Goal: Information Seeking & Learning: Learn about a topic

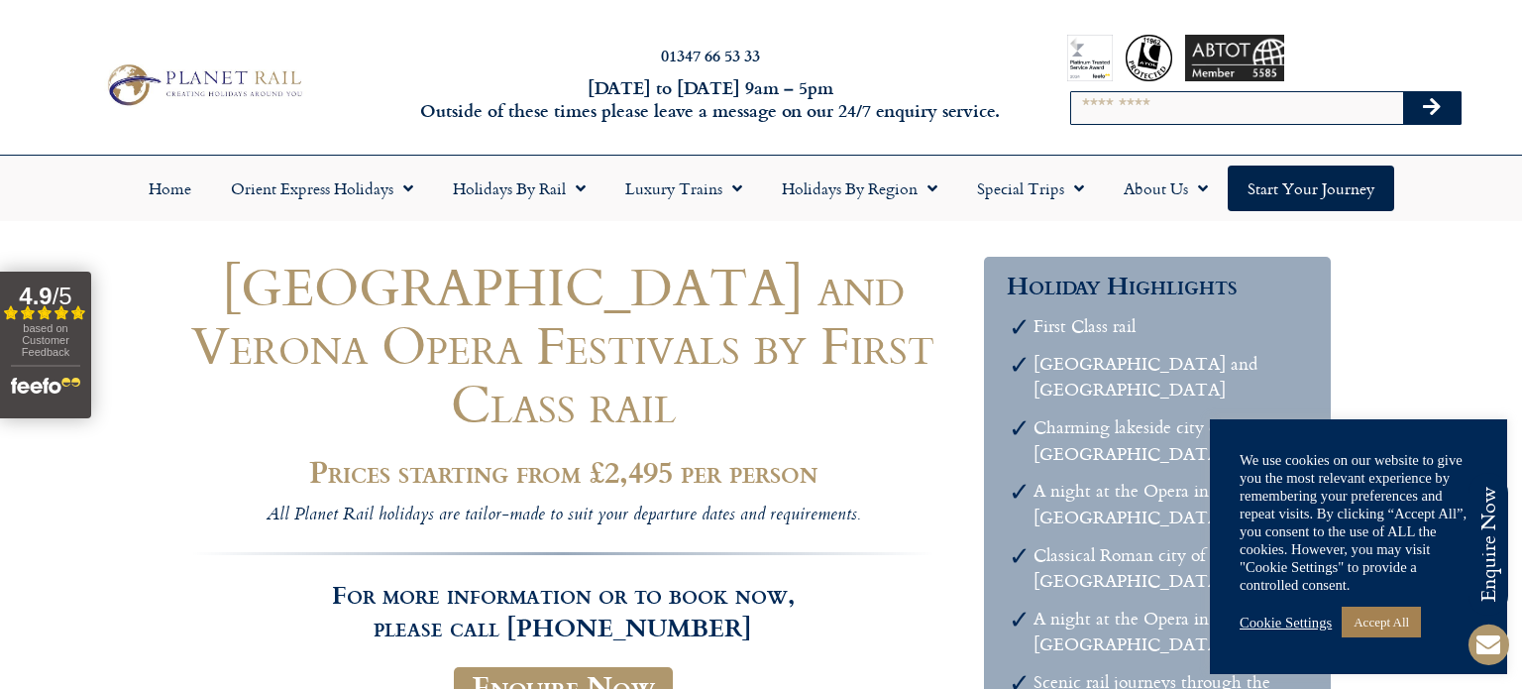
click at [927, 366] on h1 "[GEOGRAPHIC_DATA] and Verona Opera Festivals by First Class rail" at bounding box center [562, 344] width 743 height 175
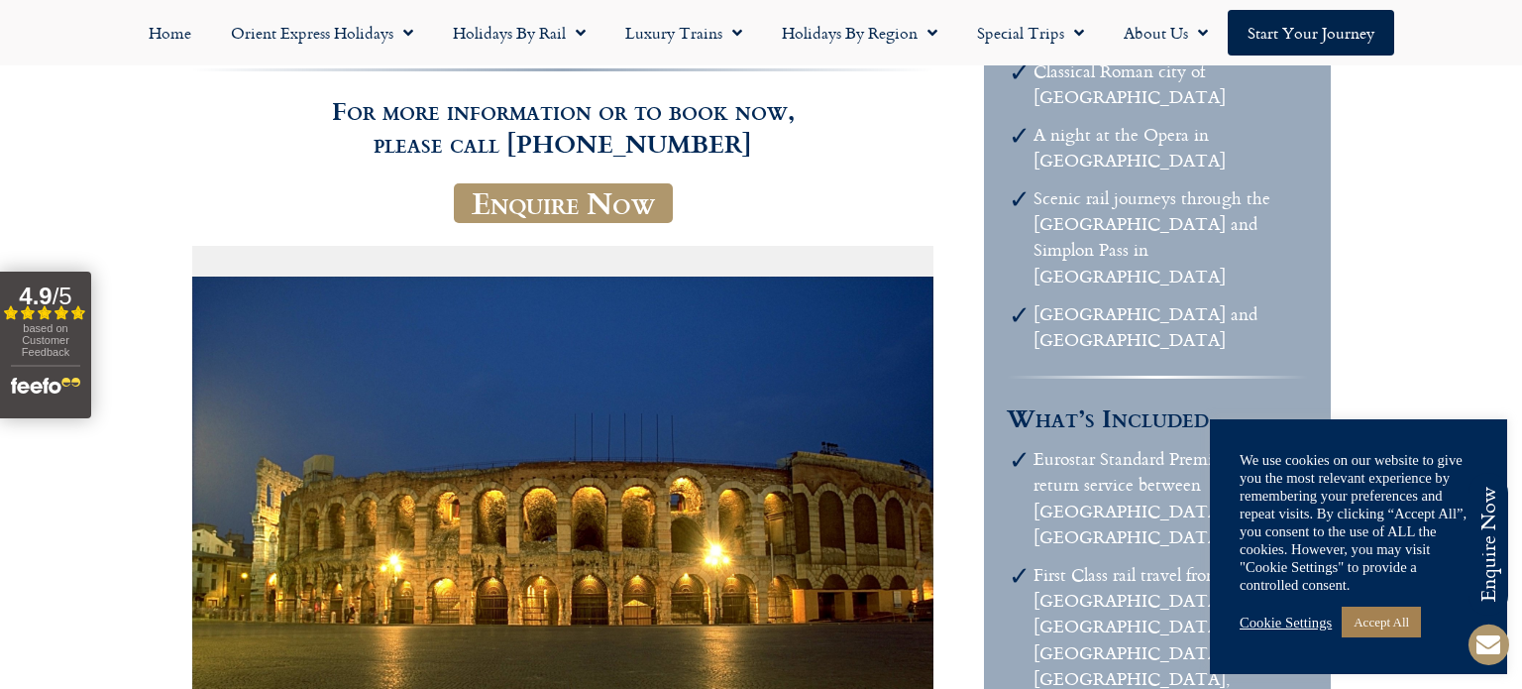
scroll to position [483, 0]
click at [927, 366] on img at bounding box center [562, 522] width 741 height 493
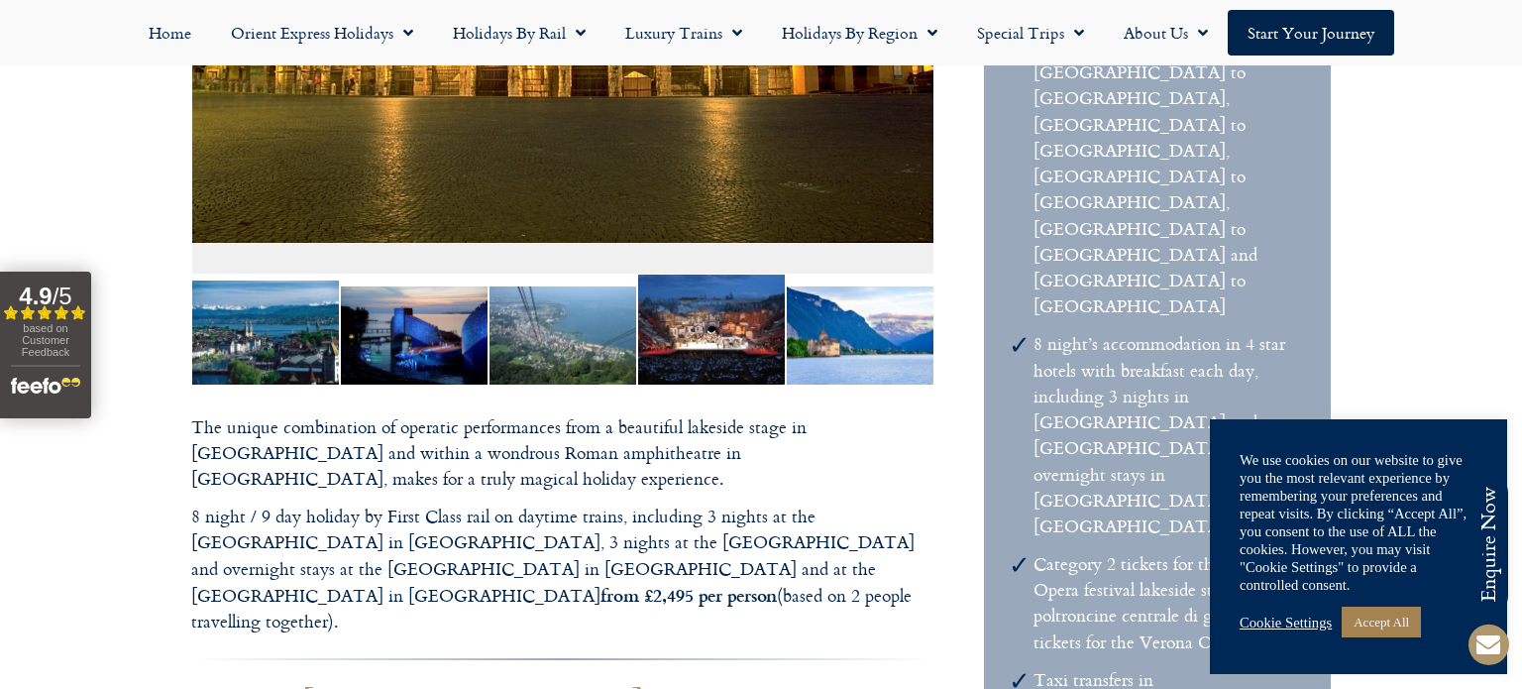
scroll to position [1016, 0]
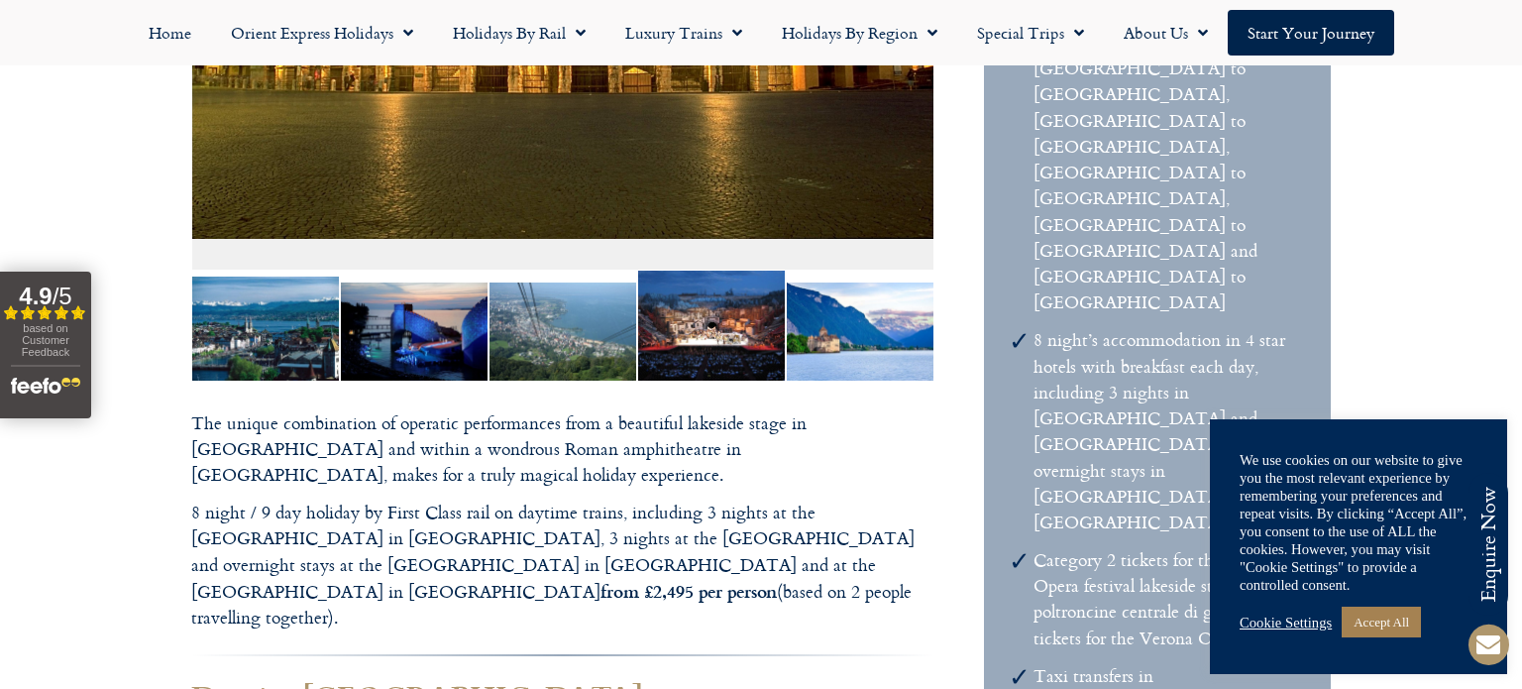
click at [927, 410] on p "The unique combination of operatic performances from a beautiful lakeside stage…" at bounding box center [562, 449] width 743 height 78
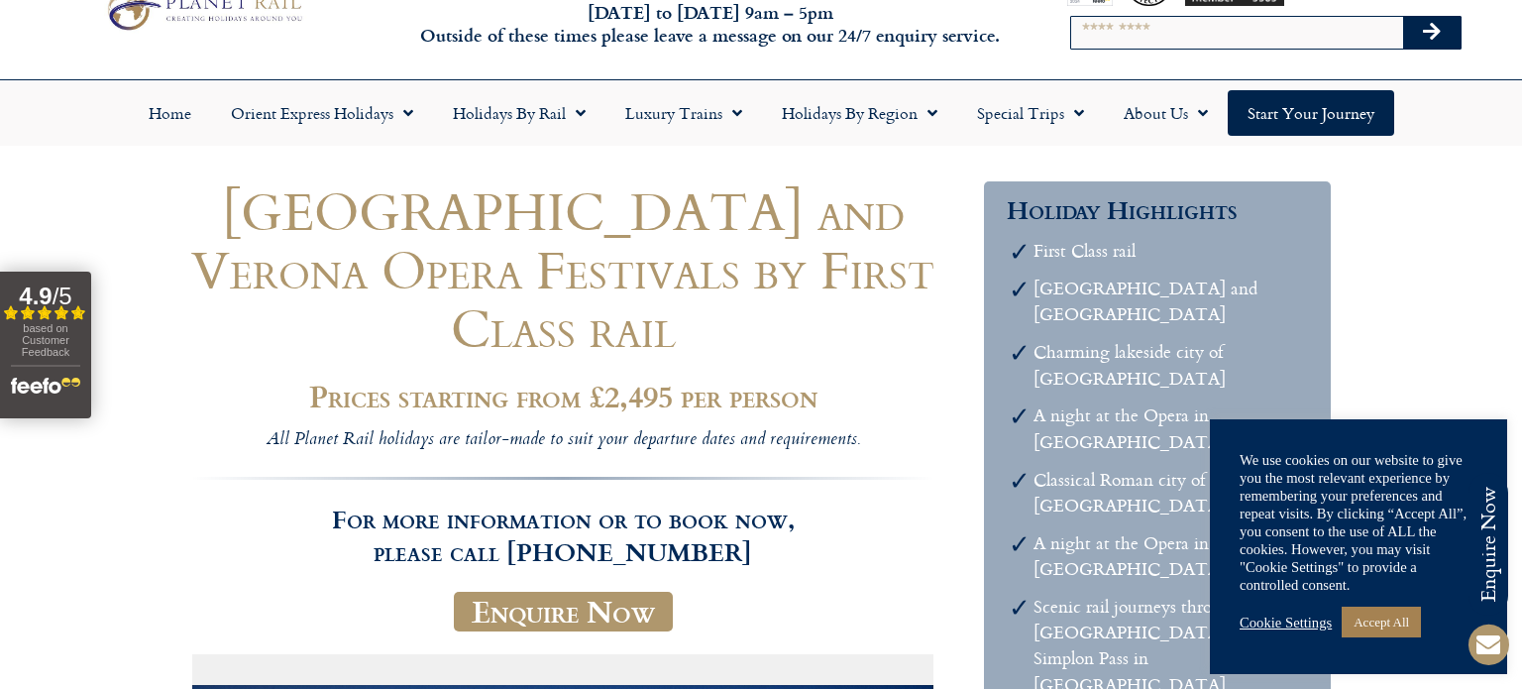
scroll to position [0, 0]
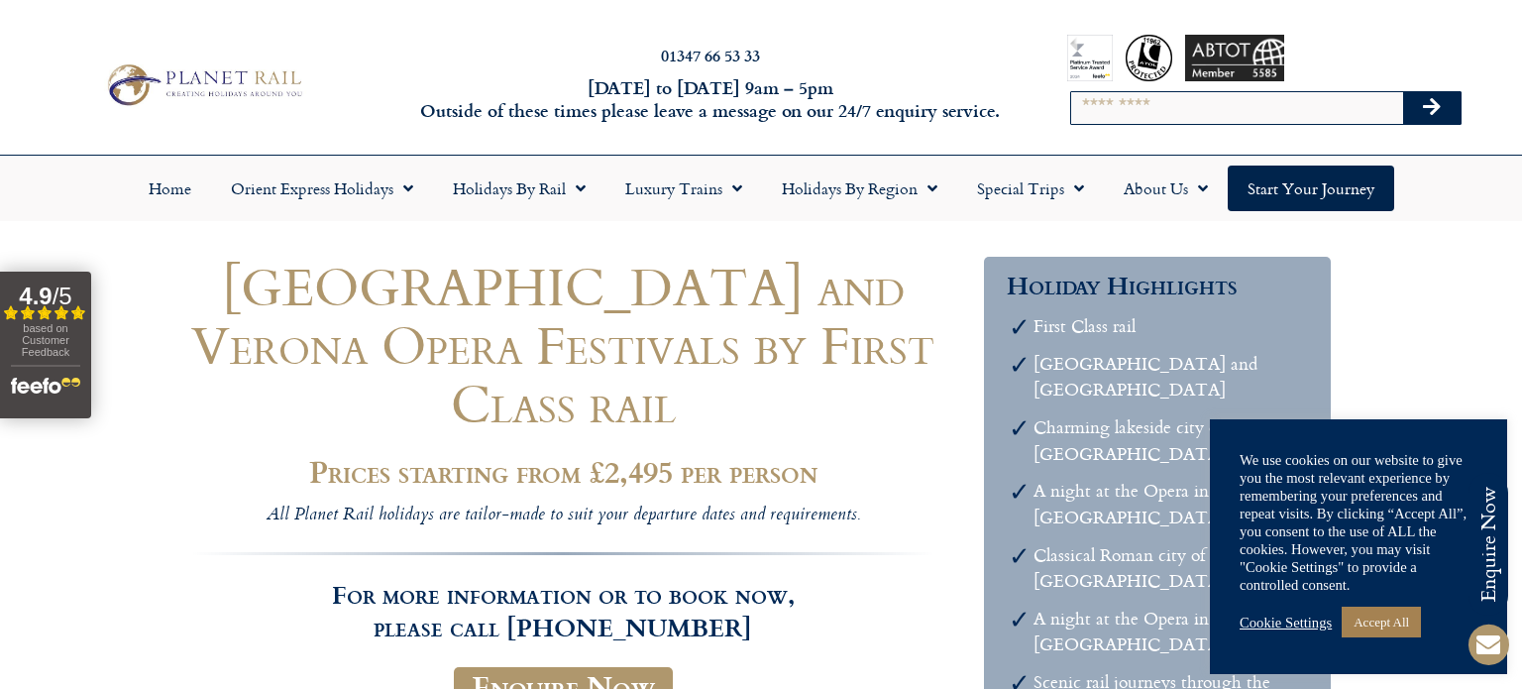
click at [911, 303] on h1 "[GEOGRAPHIC_DATA] and Verona Opera Festivals by First Class rail" at bounding box center [562, 344] width 743 height 175
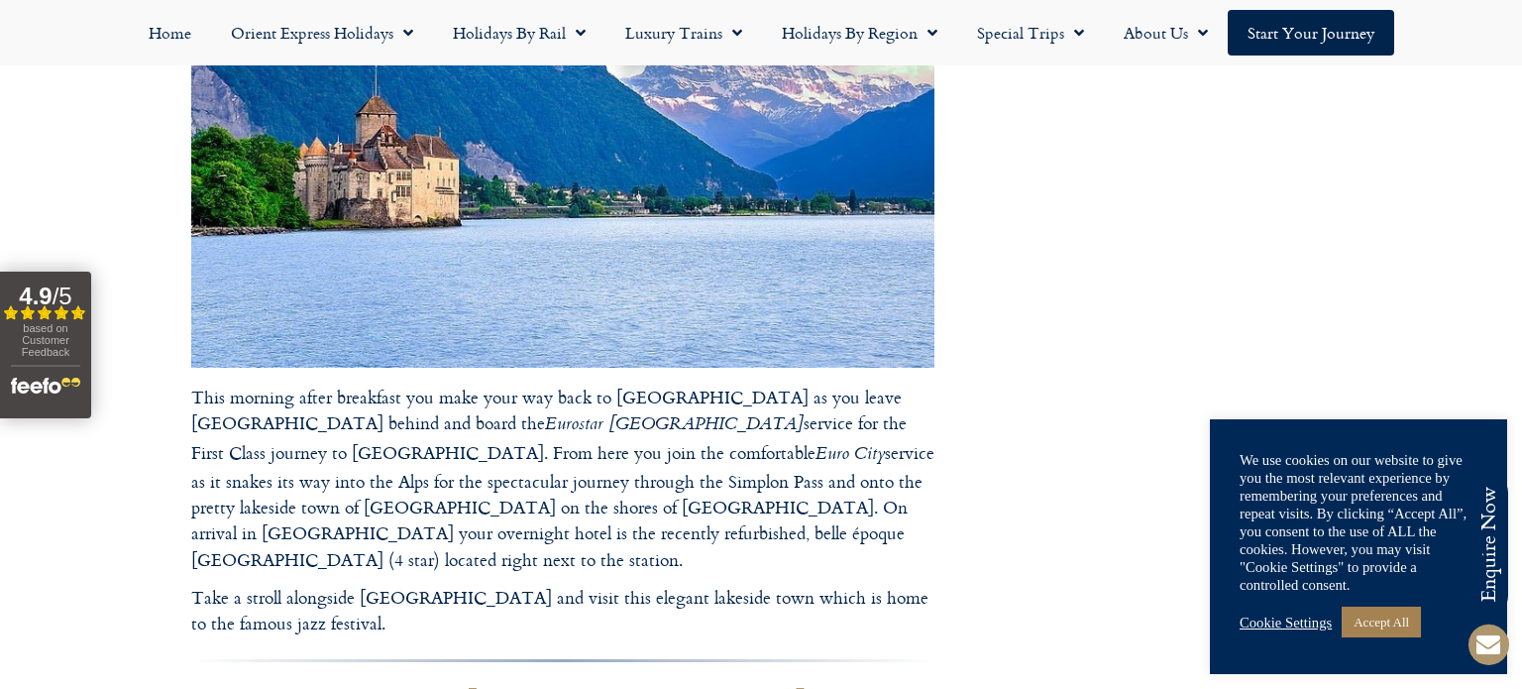
scroll to position [6991, 0]
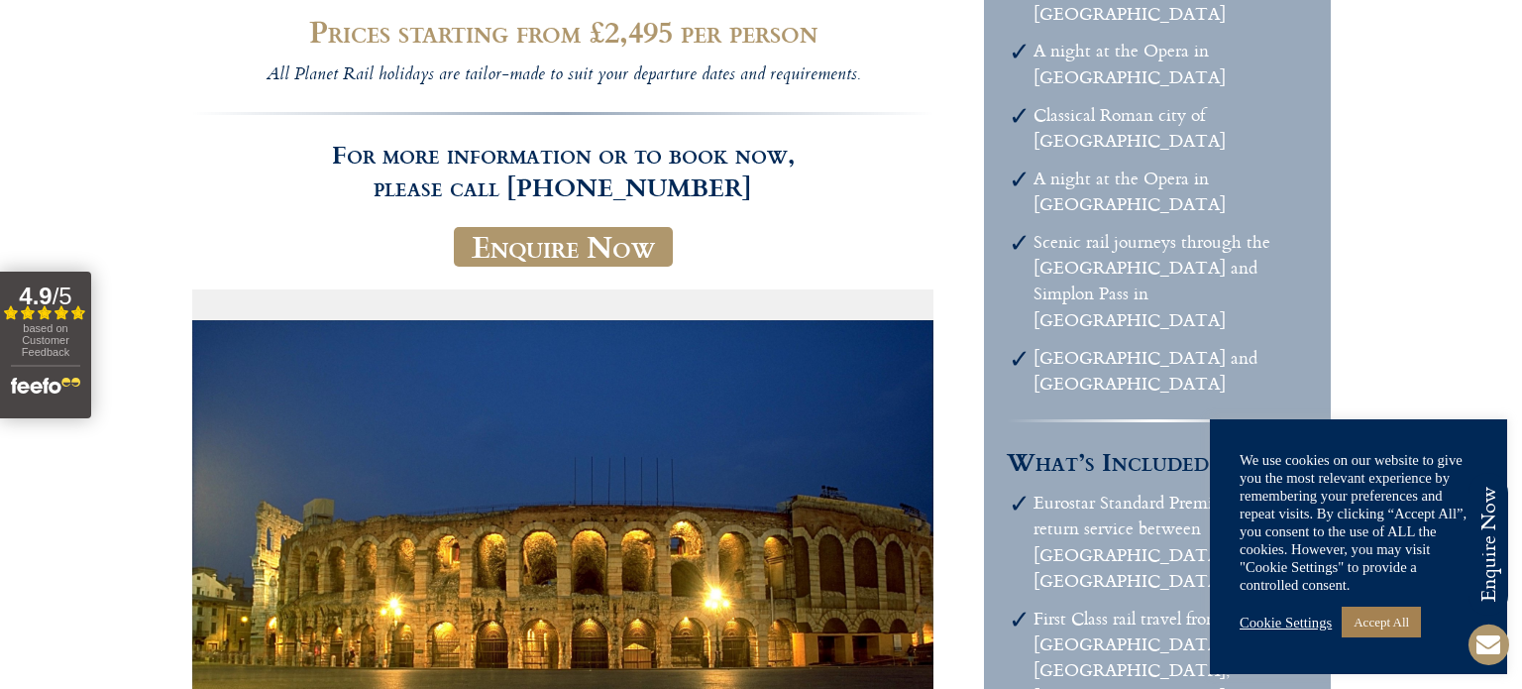
scroll to position [0, 0]
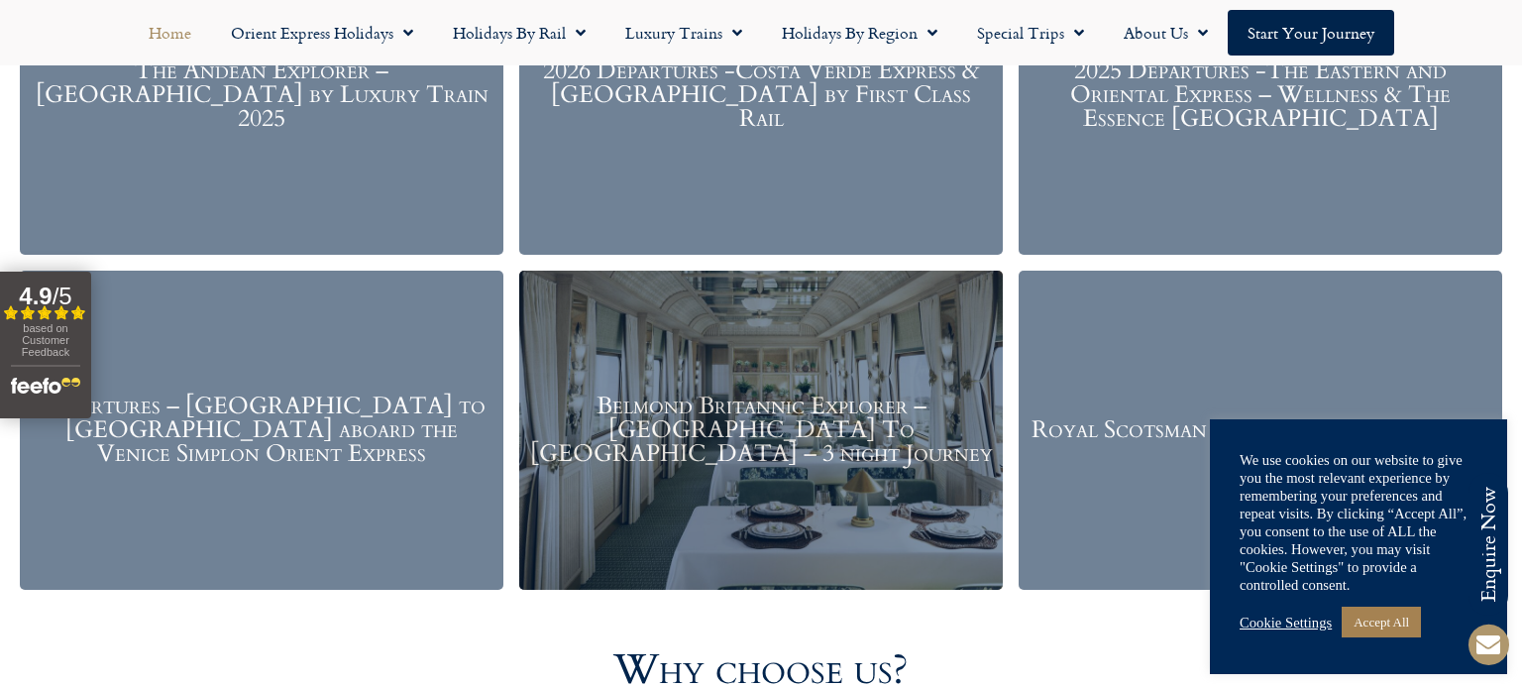
scroll to position [2659, 0]
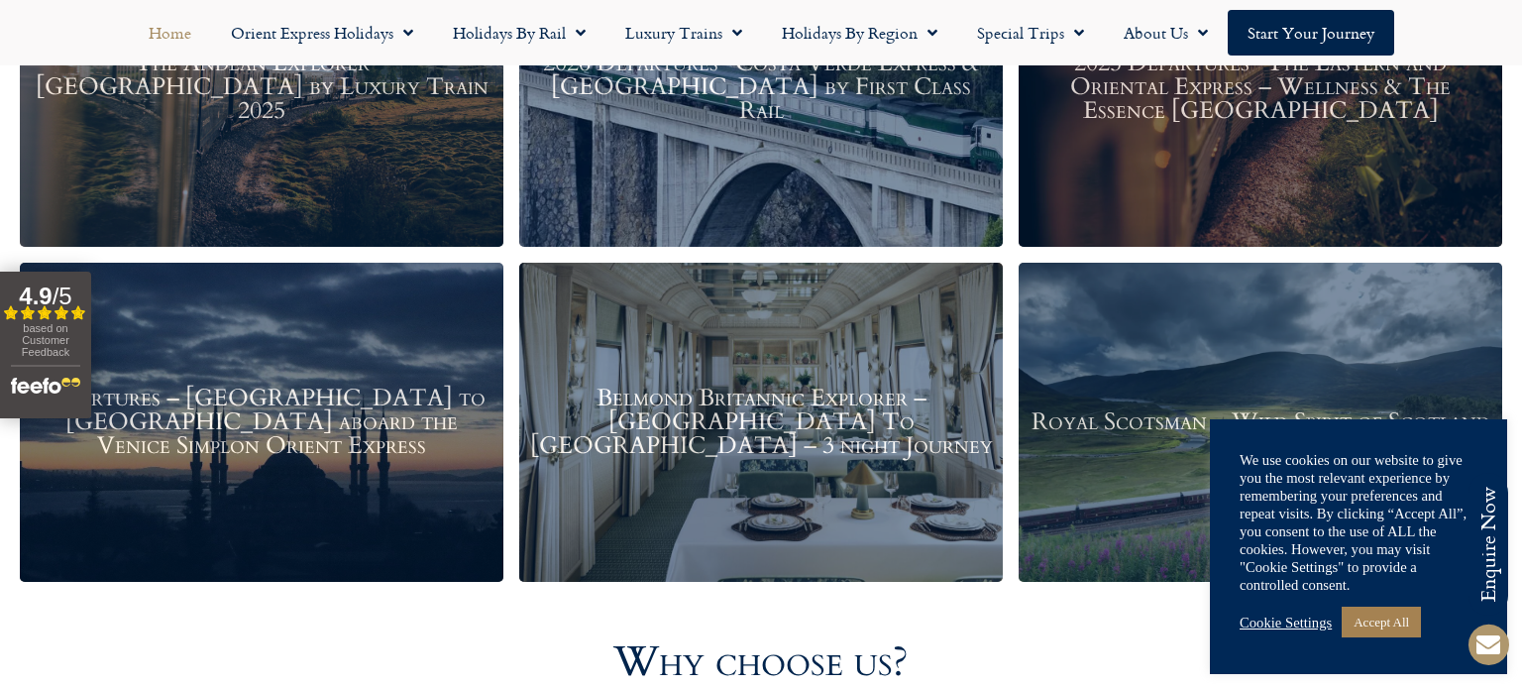
click at [343, 201] on div "The Andean Explorer – Peru by Luxury Train 2025" at bounding box center [261, 87] width 483 height 319
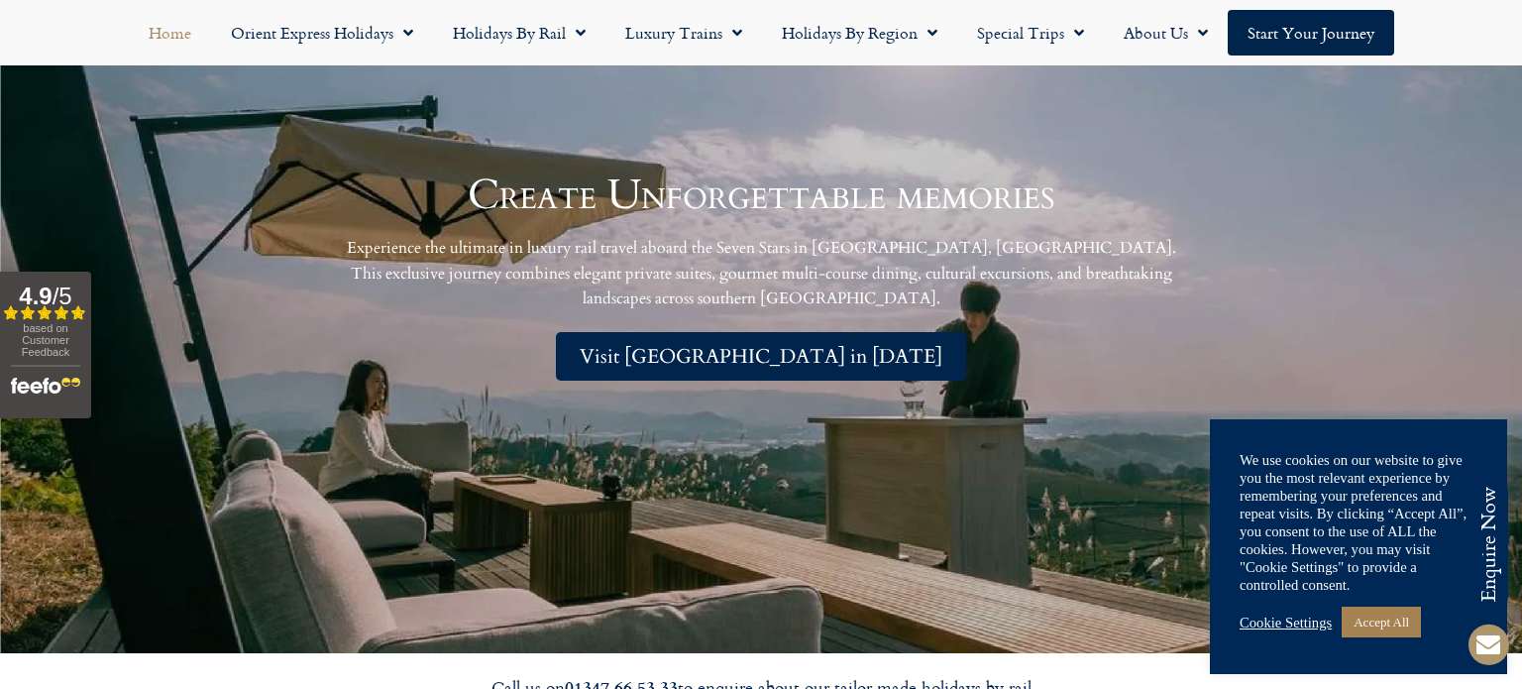
click at [347, 283] on p "Experience the ultimate in luxury rail travel aboard the Seven Stars in Kyushu,…" at bounding box center [761, 274] width 852 height 76
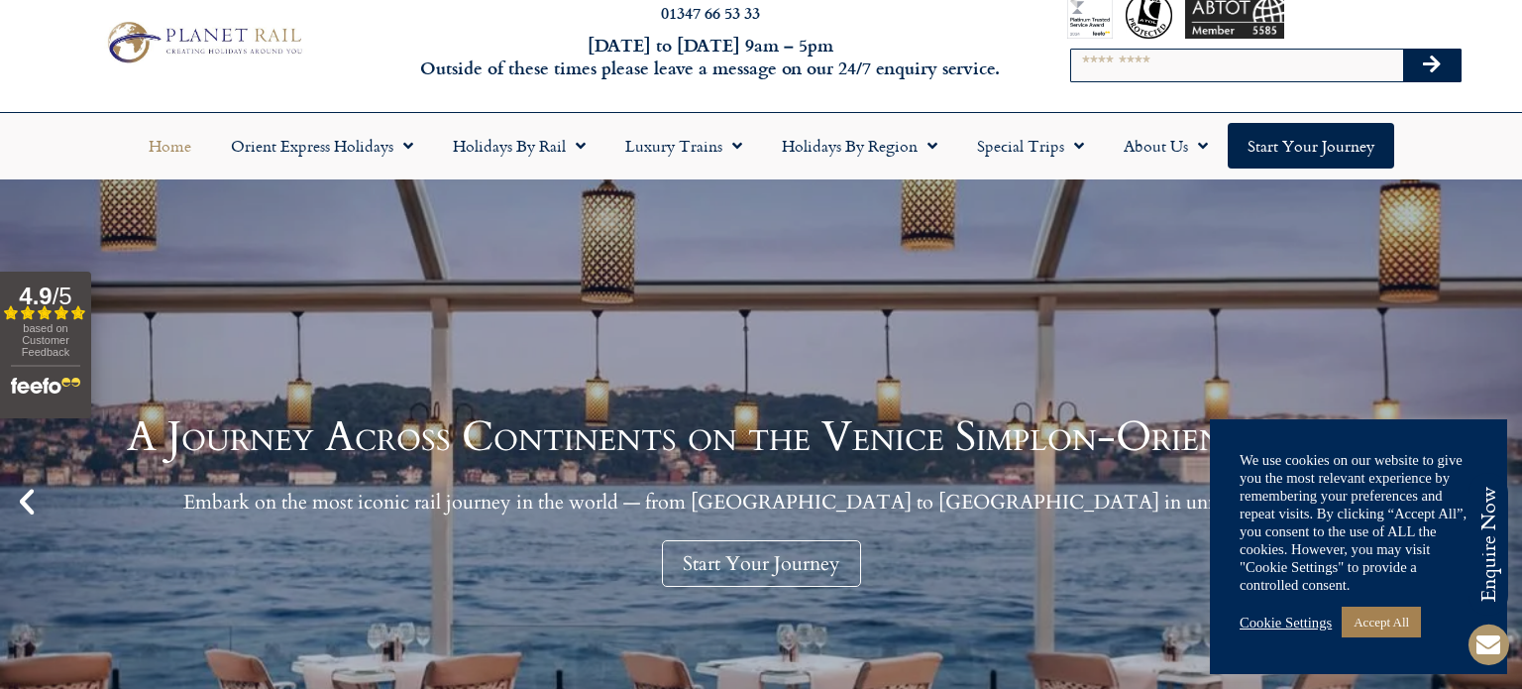
scroll to position [0, 0]
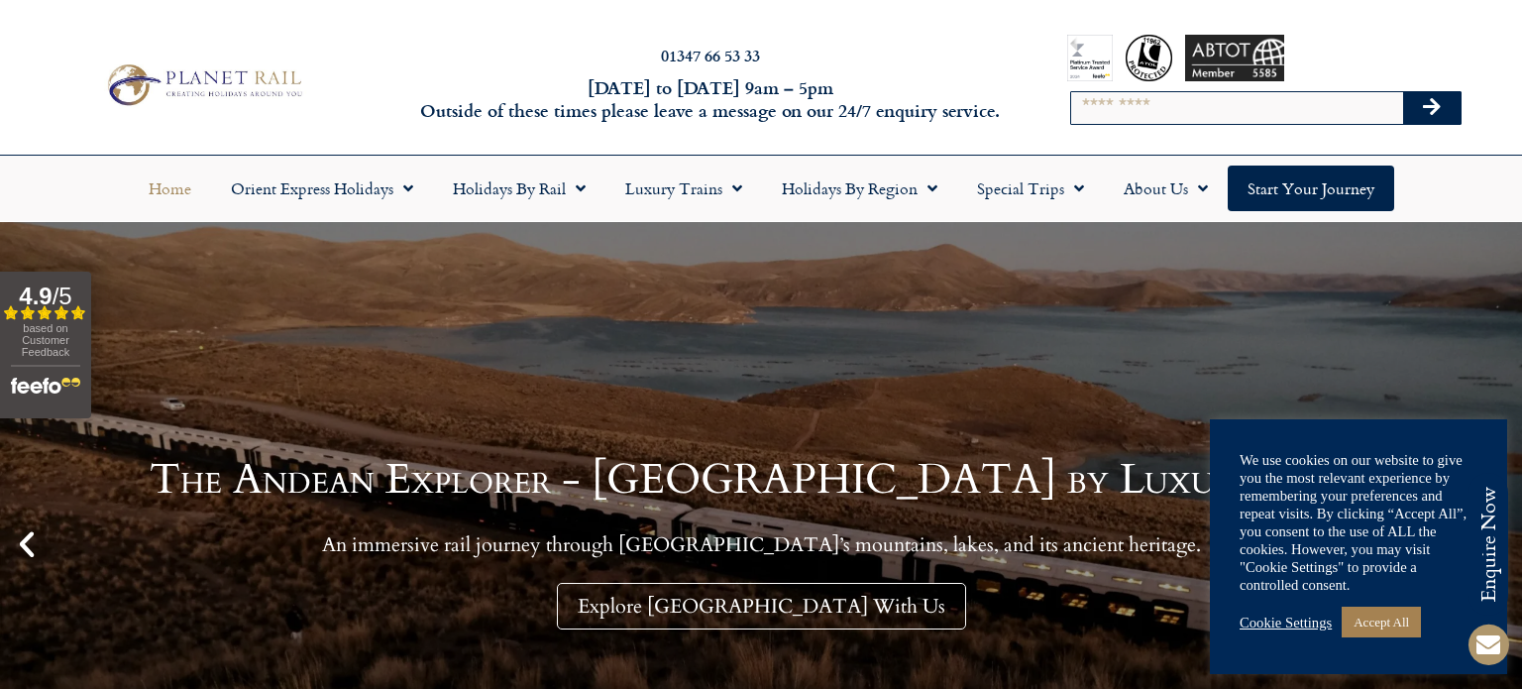
click at [1126, 95] on input "Search" at bounding box center [1237, 108] width 333 height 32
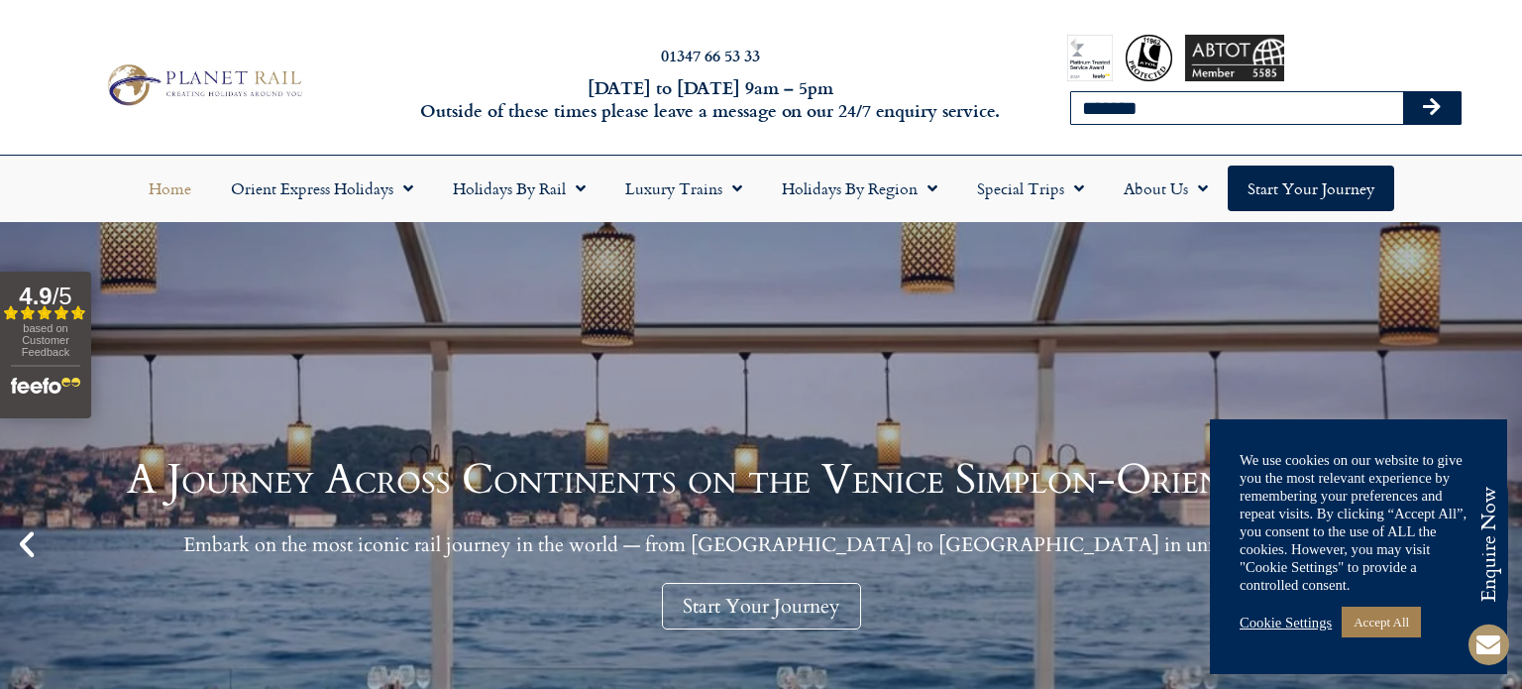
type input "*******"
click at [1434, 107] on icon "Search" at bounding box center [1432, 107] width 18 height 20
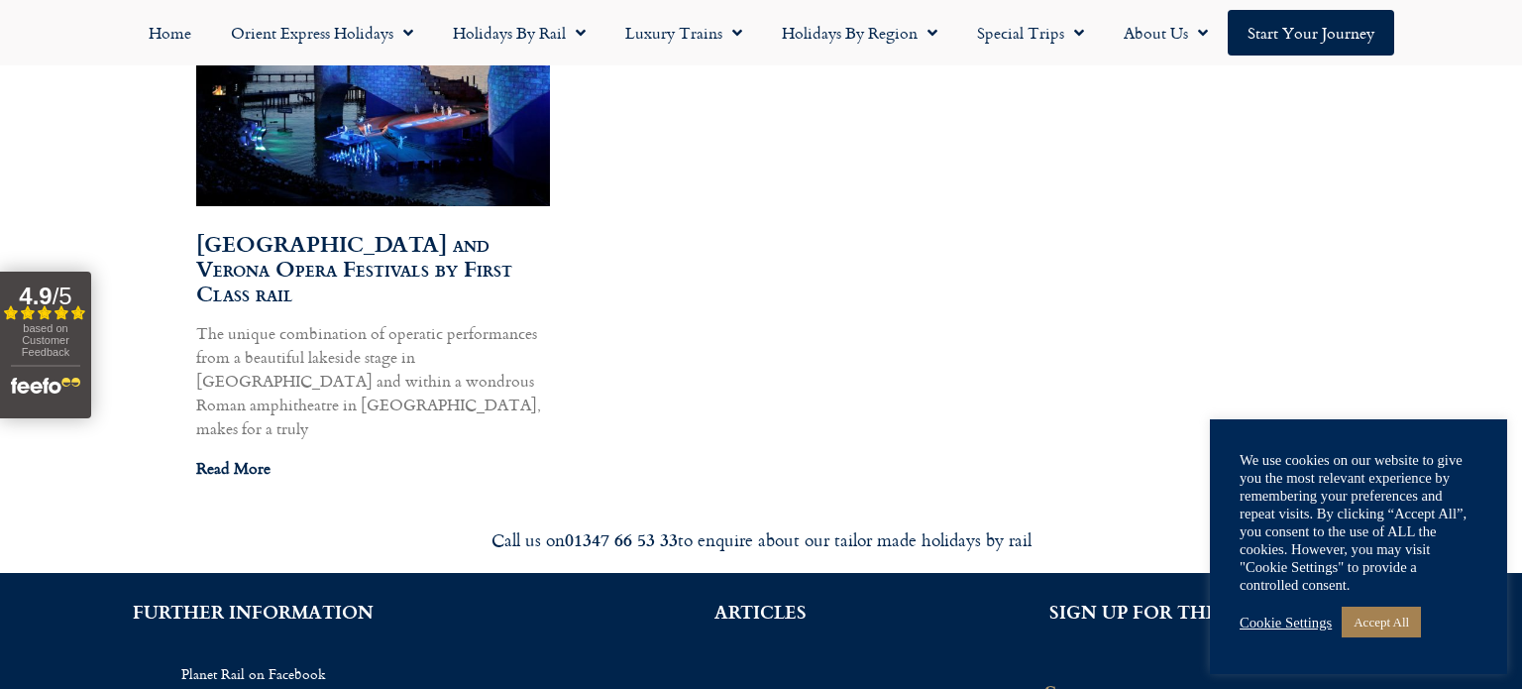
scroll to position [1303, 0]
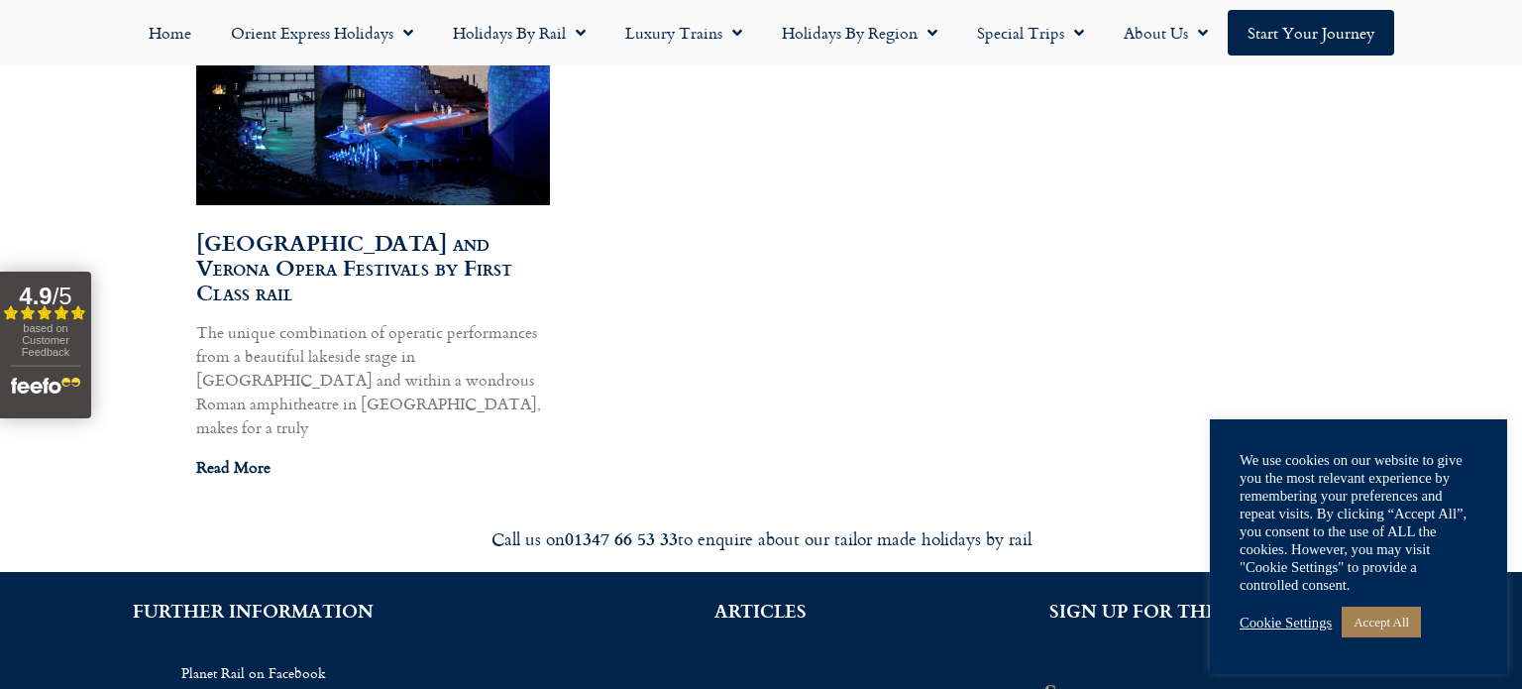
click at [242, 455] on link "Read More" at bounding box center [233, 467] width 74 height 24
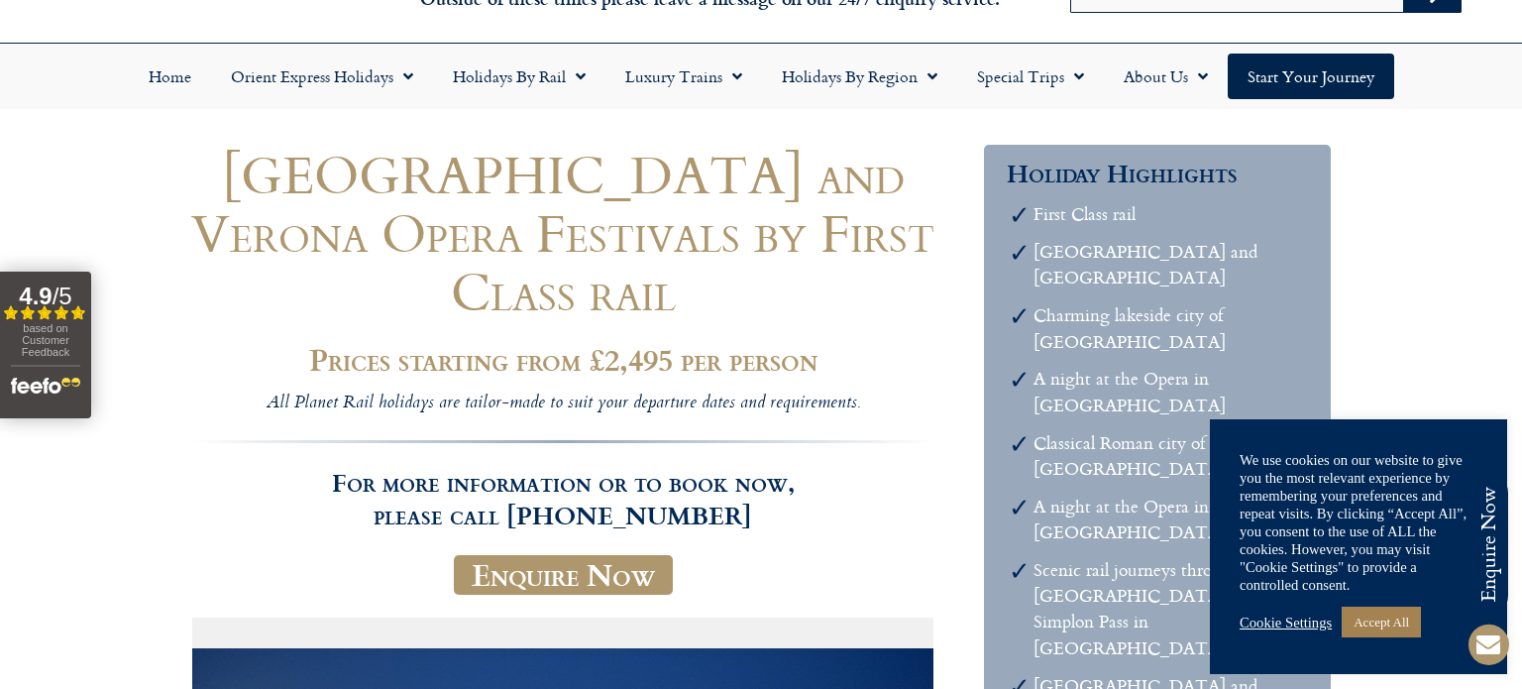
scroll to position [111, 0]
